Goal: Transaction & Acquisition: Purchase product/service

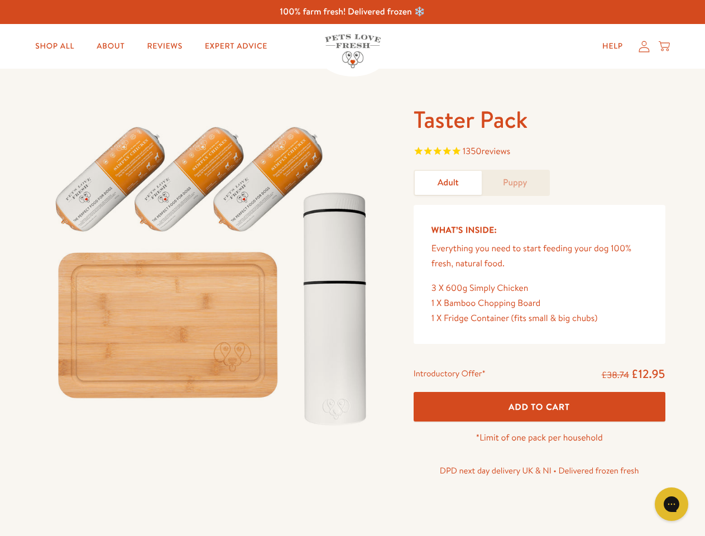
click at [352, 268] on img at bounding box center [213, 270] width 347 height 333
click at [539, 152] on span "1350 reviews" at bounding box center [540, 152] width 252 height 17
click at [539, 406] on div "Introductory Offer* £38.74 £12.95 Add To Cart *Limit of one pack per household …" at bounding box center [540, 426] width 270 height 128
click at [672, 504] on icon "Gorgias live chat" at bounding box center [671, 503] width 11 height 11
